Goal: Transaction & Acquisition: Book appointment/travel/reservation

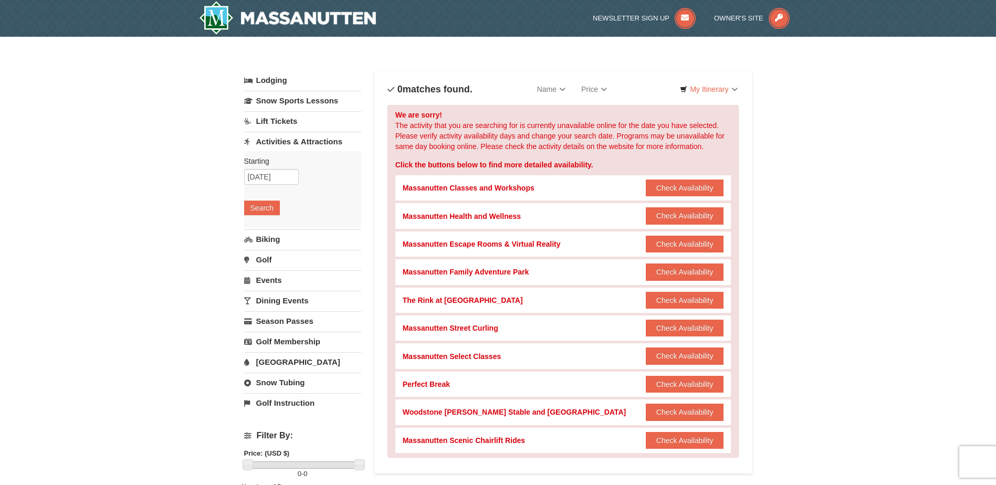
click at [288, 119] on link "Lift Tickets" at bounding box center [302, 120] width 117 height 19
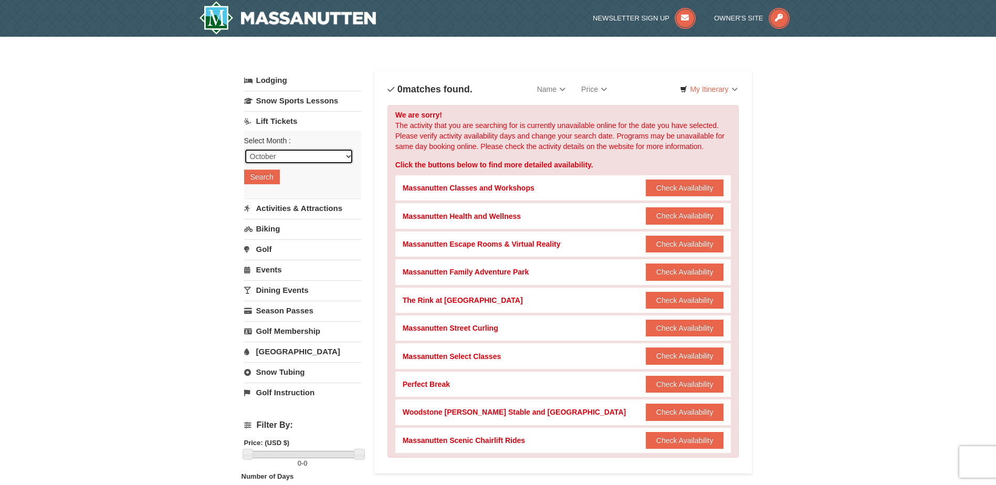
click at [292, 152] on select "October November December January February March April May June July August Sep…" at bounding box center [298, 157] width 109 height 16
click at [244, 149] on select "October November December January February March April May June July August Sep…" at bounding box center [298, 157] width 109 height 16
click at [267, 176] on button "Search" at bounding box center [262, 177] width 36 height 15
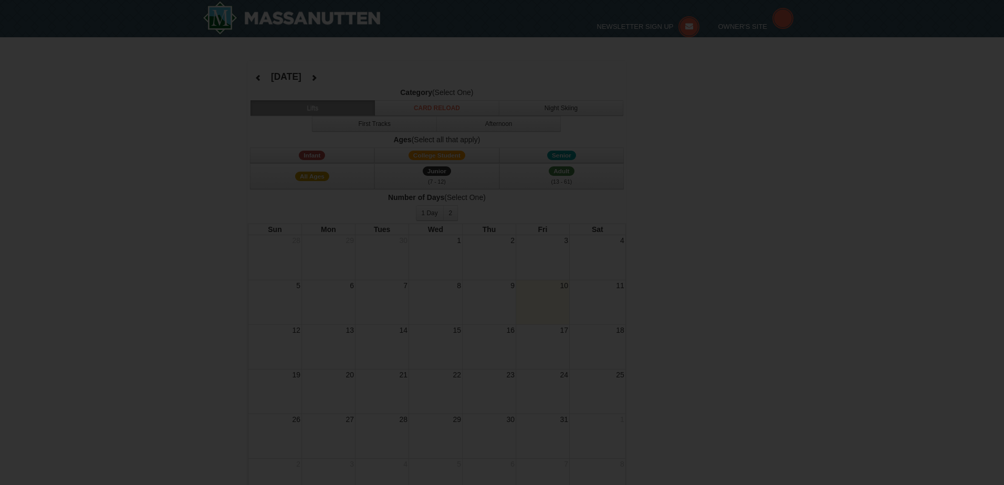
select select "10"
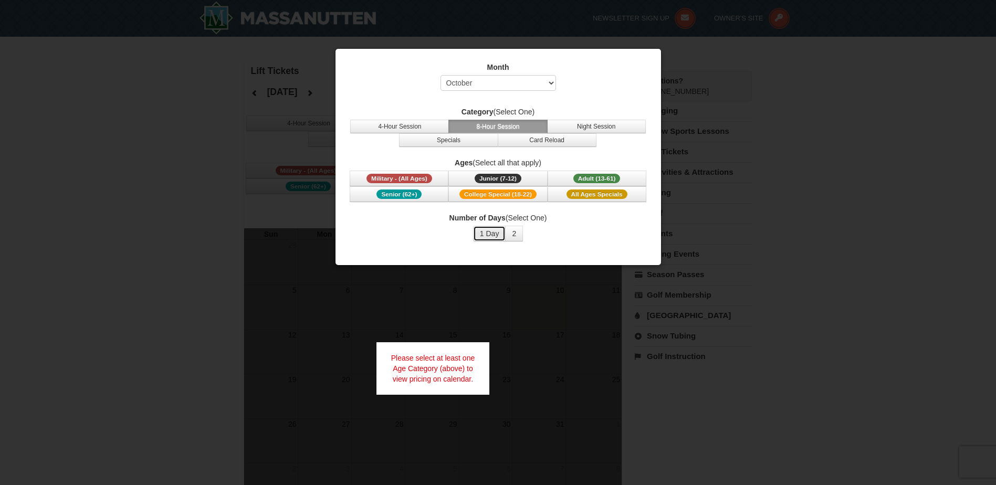
click at [491, 235] on button "1 Day" at bounding box center [489, 234] width 33 height 16
click at [509, 321] on div at bounding box center [498, 242] width 996 height 485
click at [437, 125] on button "4-Hour Session" at bounding box center [399, 127] width 99 height 14
click at [498, 127] on button "8-Hour Session" at bounding box center [497, 127] width 99 height 14
click at [571, 125] on button "Night Session" at bounding box center [596, 127] width 99 height 14
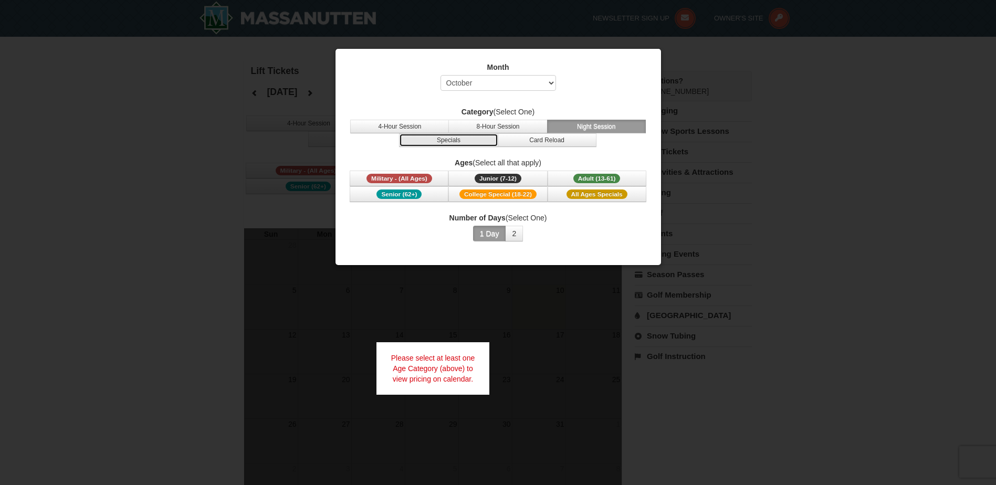
click at [463, 139] on button "Specials" at bounding box center [448, 140] width 99 height 14
click at [528, 139] on button "Card Reload" at bounding box center [547, 140] width 99 height 14
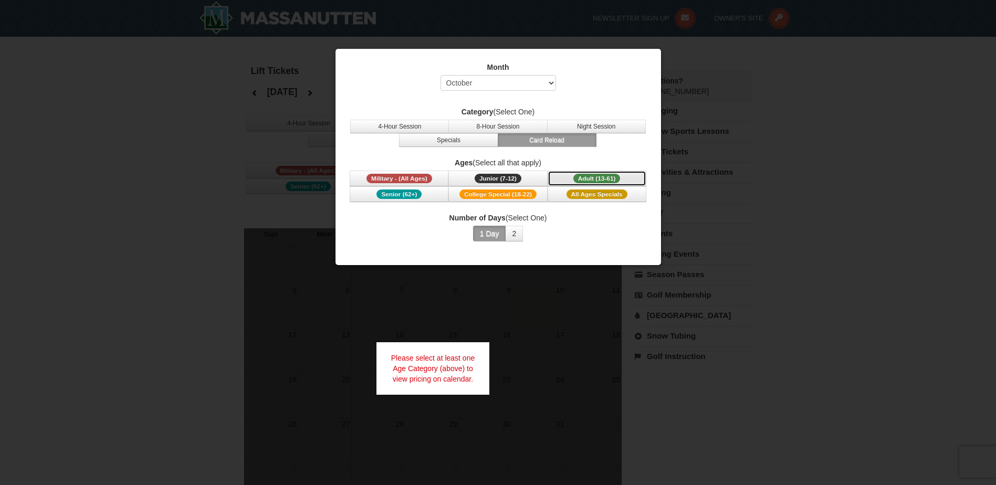
click at [576, 177] on span "Adult (13-61)" at bounding box center [596, 178] width 47 height 9
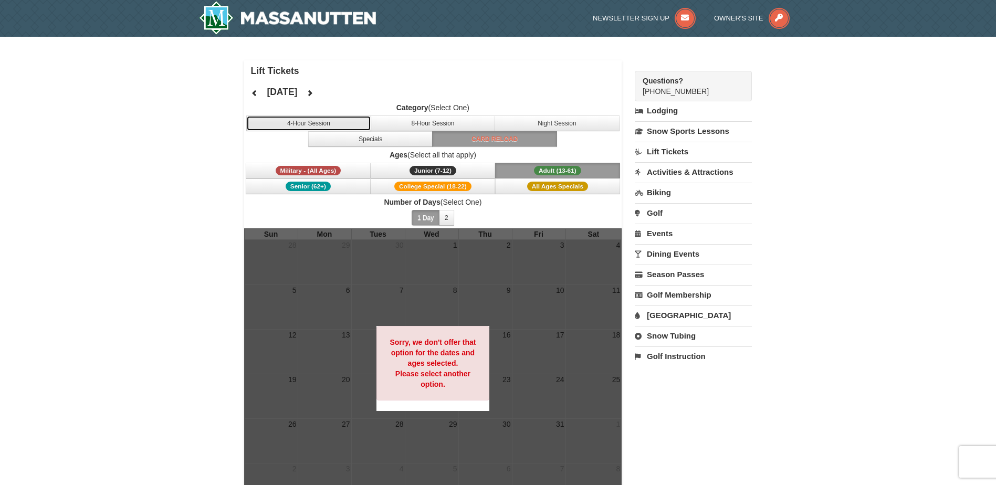
click at [333, 125] on button "4-Hour Session" at bounding box center [308, 124] width 125 height 16
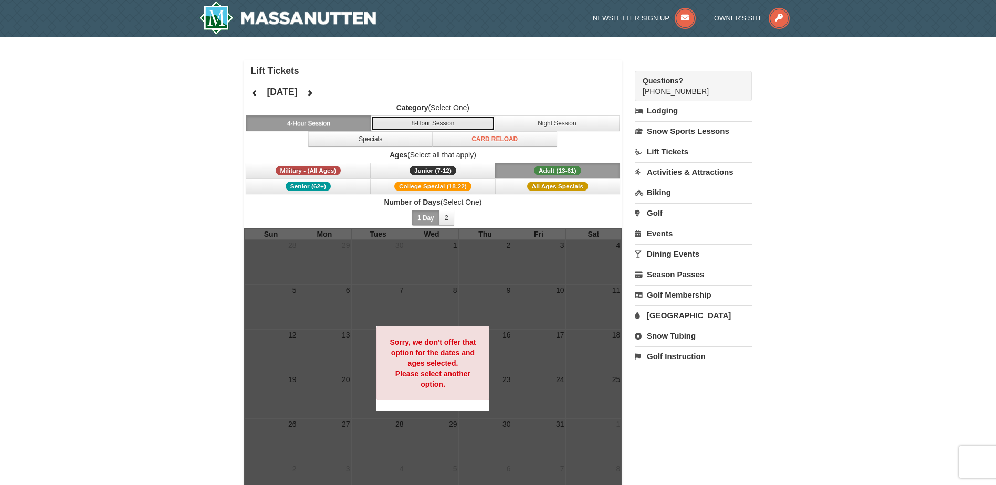
click at [431, 125] on button "8-Hour Session" at bounding box center [433, 124] width 125 height 16
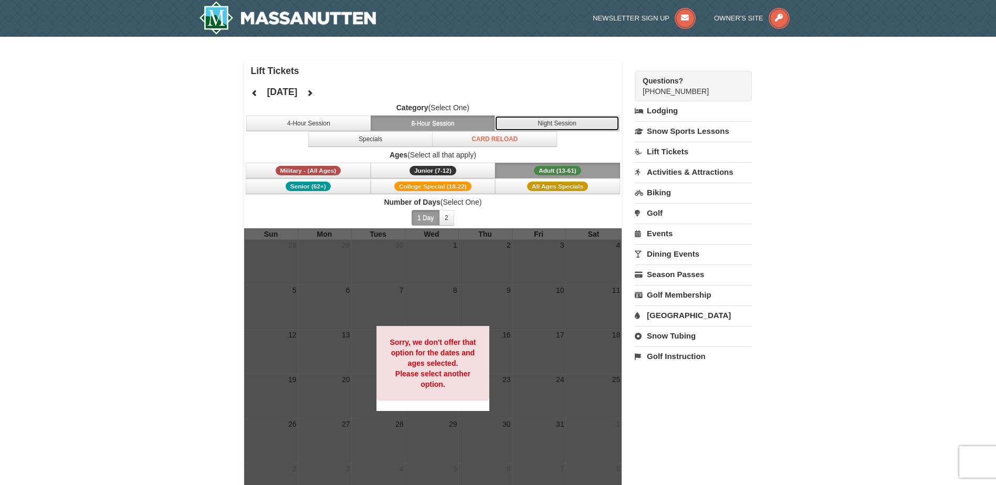
click at [520, 120] on button "Night Session" at bounding box center [557, 124] width 125 height 16
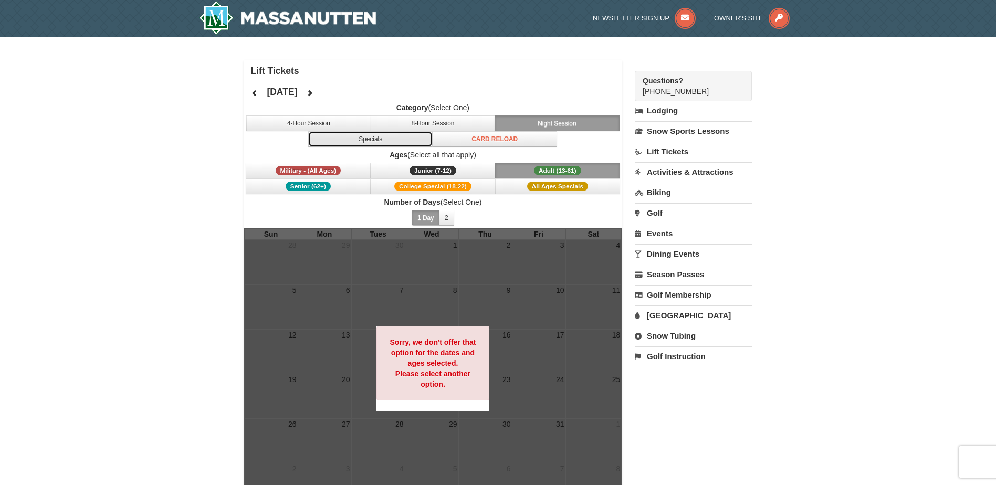
click at [402, 141] on button "Specials" at bounding box center [370, 139] width 125 height 16
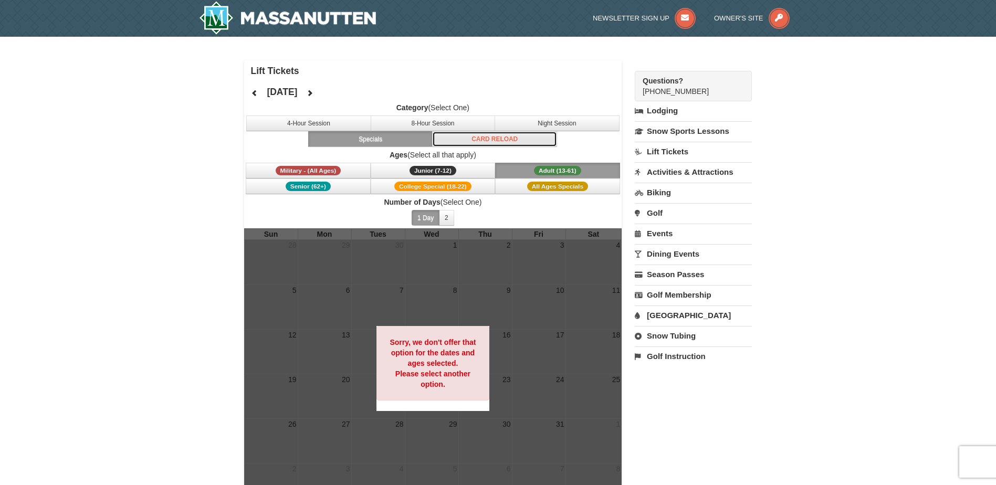
click at [473, 140] on button "Card Reload" at bounding box center [494, 139] width 125 height 16
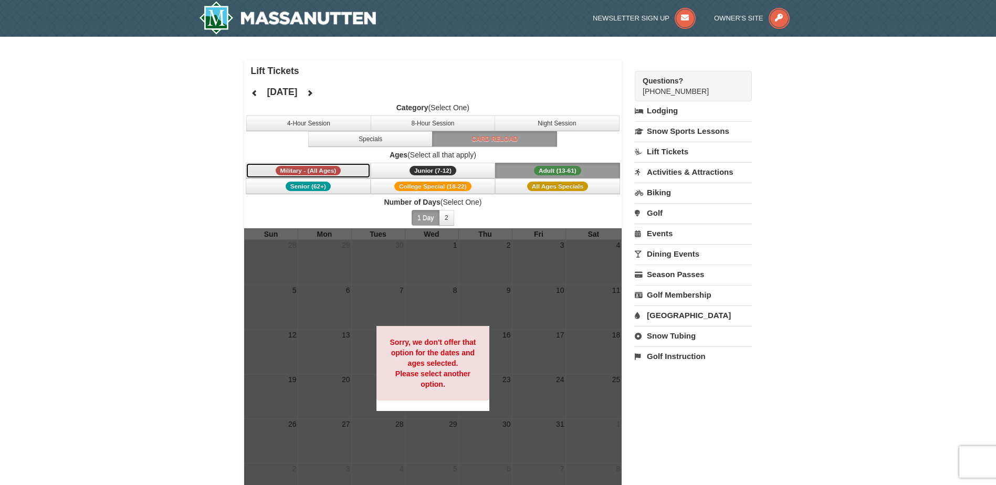
click at [265, 175] on button "Military - (All Ages)" at bounding box center [308, 171] width 125 height 16
click at [313, 91] on icon at bounding box center [309, 92] width 7 height 7
click at [256, 92] on icon at bounding box center [254, 92] width 7 height 7
click at [255, 93] on icon at bounding box center [254, 92] width 7 height 7
click at [297, 93] on h4 "September 2025" at bounding box center [282, 92] width 30 height 11
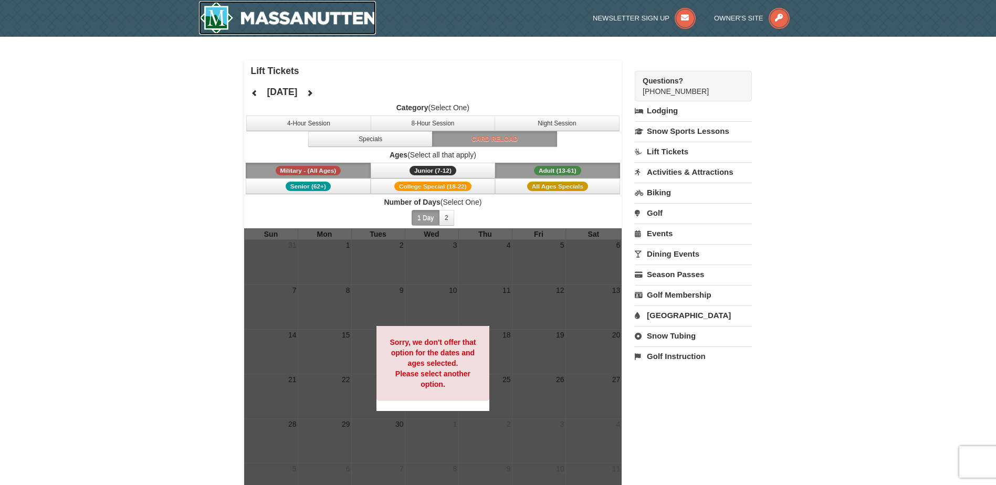
click at [317, 20] on img at bounding box center [287, 18] width 177 height 34
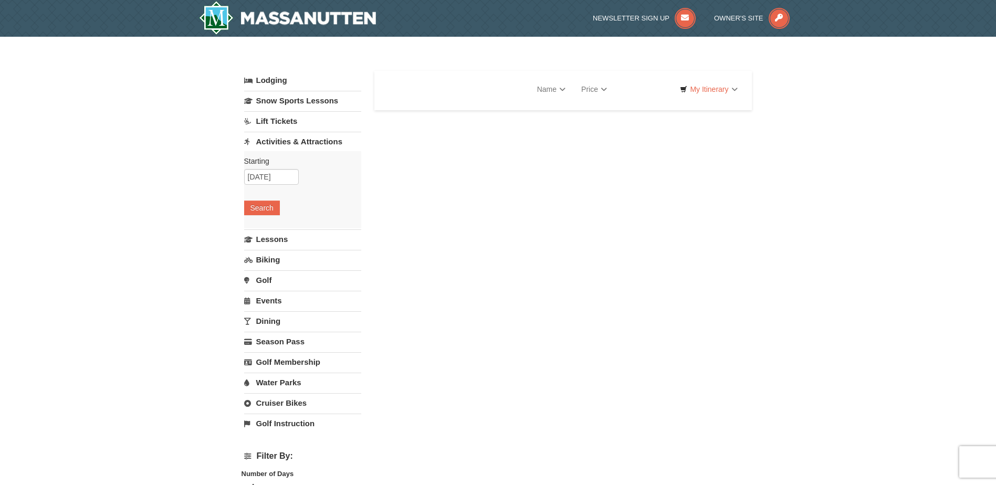
select select "10"
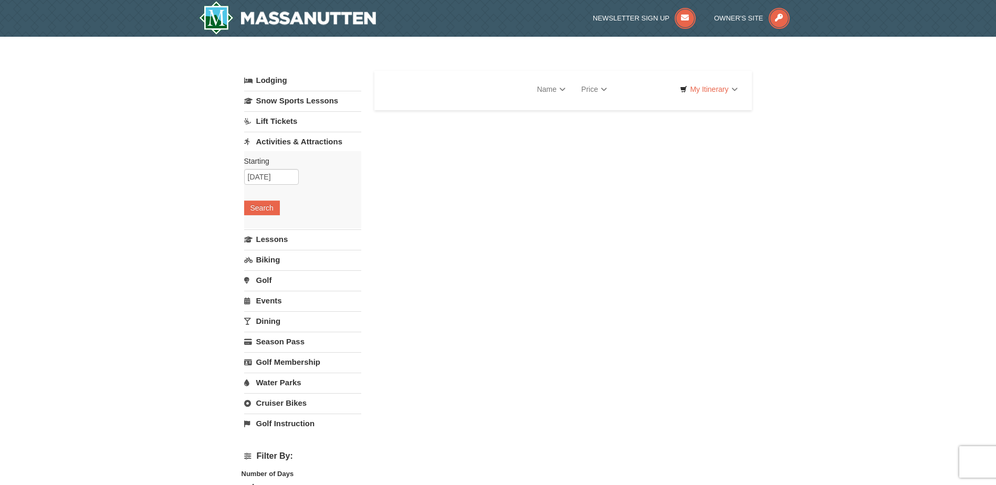
select select "10"
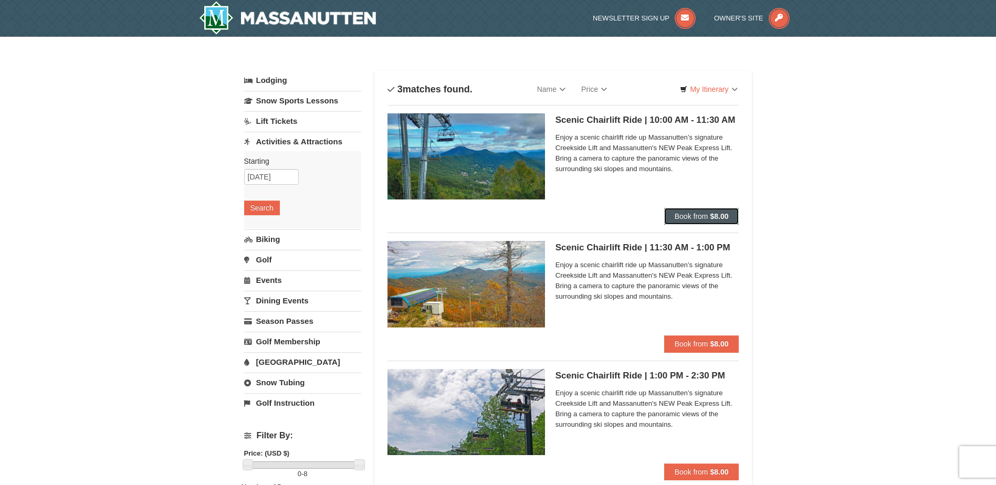
click at [715, 221] on button "Book from $8.00" at bounding box center [701, 216] width 75 height 17
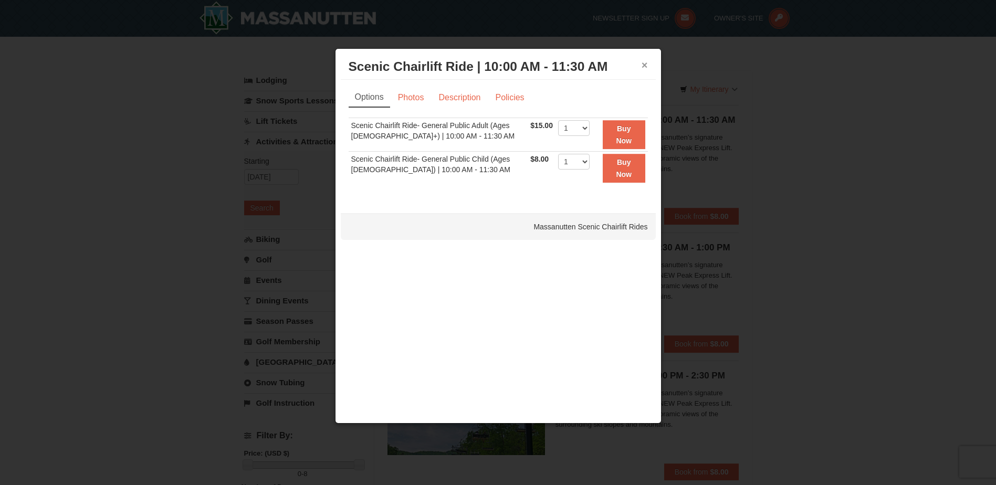
click at [647, 67] on button "×" at bounding box center [645, 65] width 6 height 11
